Goal: Information Seeking & Learning: Learn about a topic

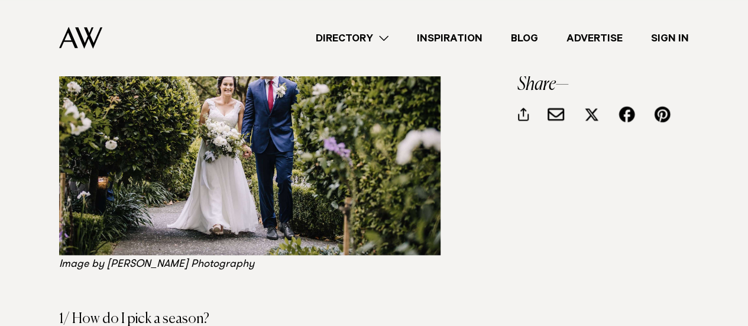
scroll to position [705, 0]
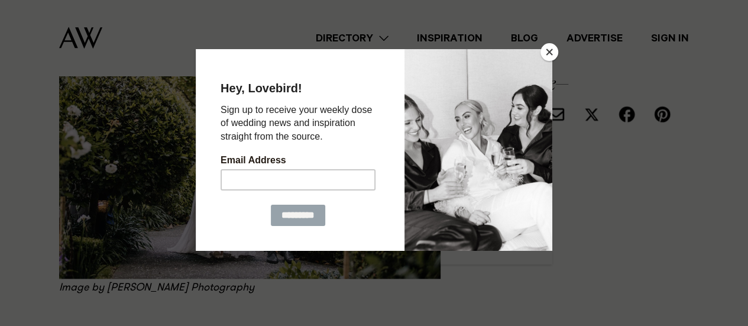
click at [548, 53] on button "Close" at bounding box center [550, 52] width 18 height 18
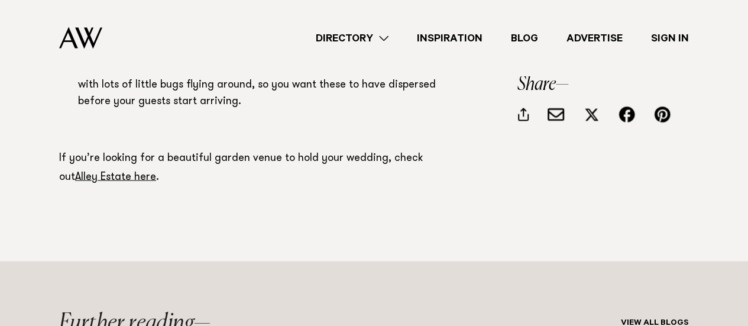
scroll to position [5521, 0]
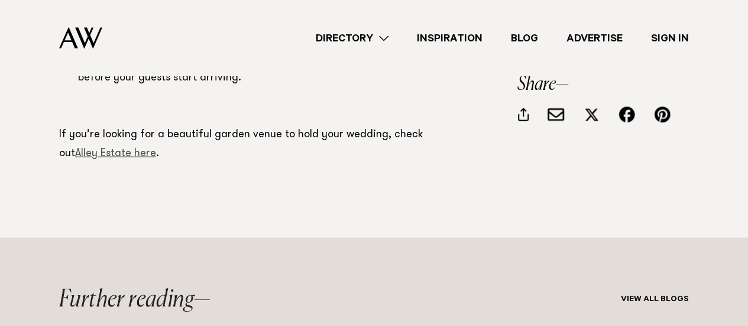
click at [82, 148] on link "Alley Estate here" at bounding box center [115, 153] width 81 height 11
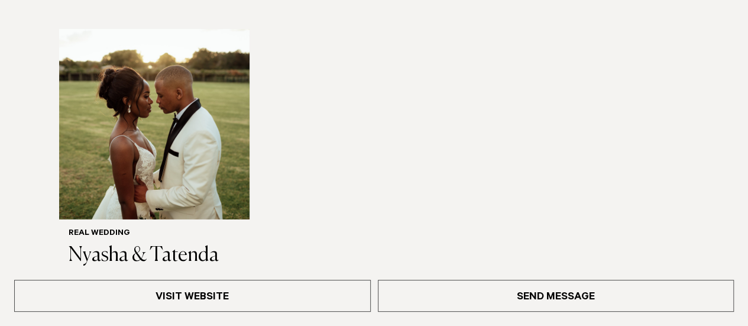
scroll to position [1820, 0]
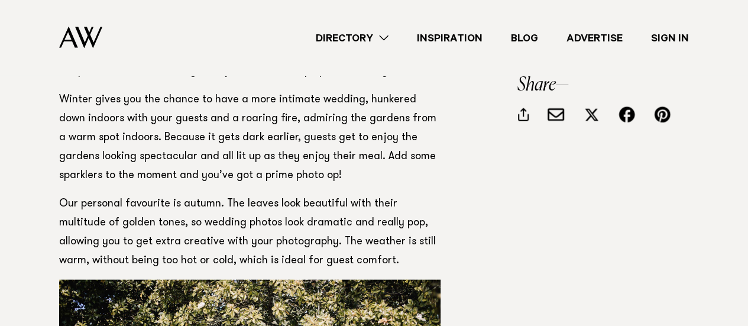
scroll to position [1253, 0]
